Goal: Information Seeking & Learning: Learn about a topic

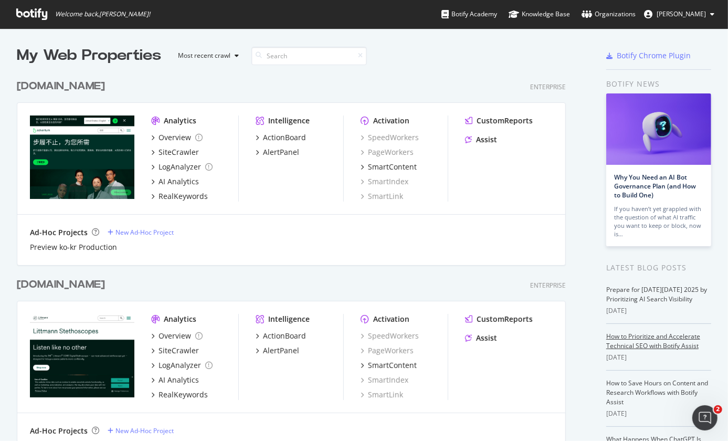
click at [623, 334] on link "How to Prioritize and Accelerate Technical SEO with Botify Assist" at bounding box center [653, 341] width 94 height 18
